Goal: Transaction & Acquisition: Purchase product/service

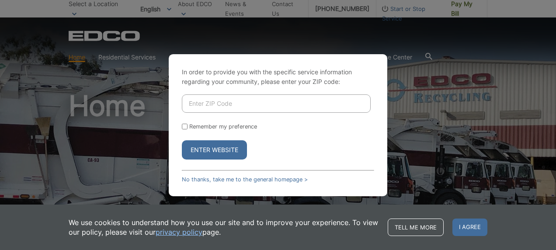
click at [198, 103] on input "Enter ZIP Code" at bounding box center [276, 103] width 189 height 18
type input "92028"
click at [184, 126] on input "Remember my preference" at bounding box center [185, 127] width 6 height 6
checkbox input "true"
click at [206, 149] on button "Enter Website" at bounding box center [214, 149] width 65 height 19
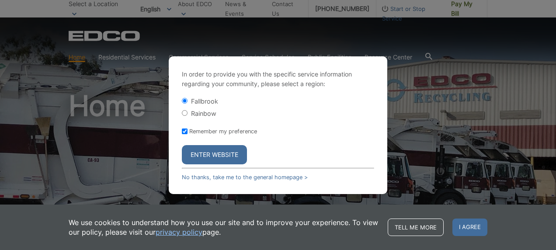
click at [207, 152] on button "Enter Website" at bounding box center [214, 154] width 65 height 19
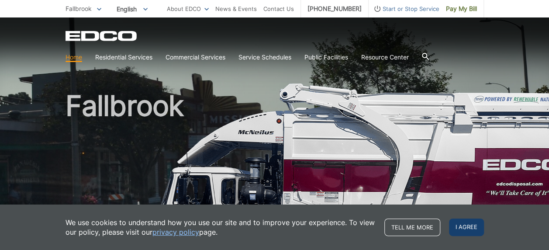
click at [463, 228] on span "I agree" at bounding box center [466, 226] width 35 height 17
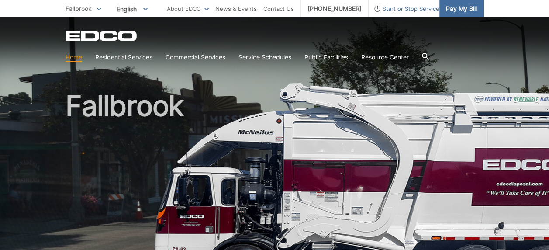
click at [449, 8] on span "Pay My Bill" at bounding box center [461, 9] width 31 height 10
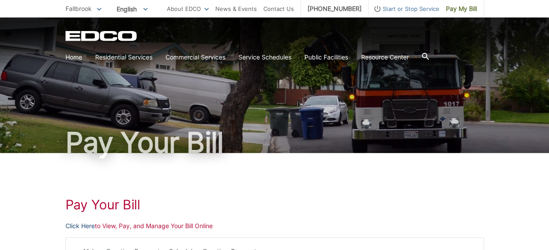
click at [85, 225] on link "Click Here" at bounding box center [80, 226] width 29 height 10
